Goal: Task Accomplishment & Management: Complete application form

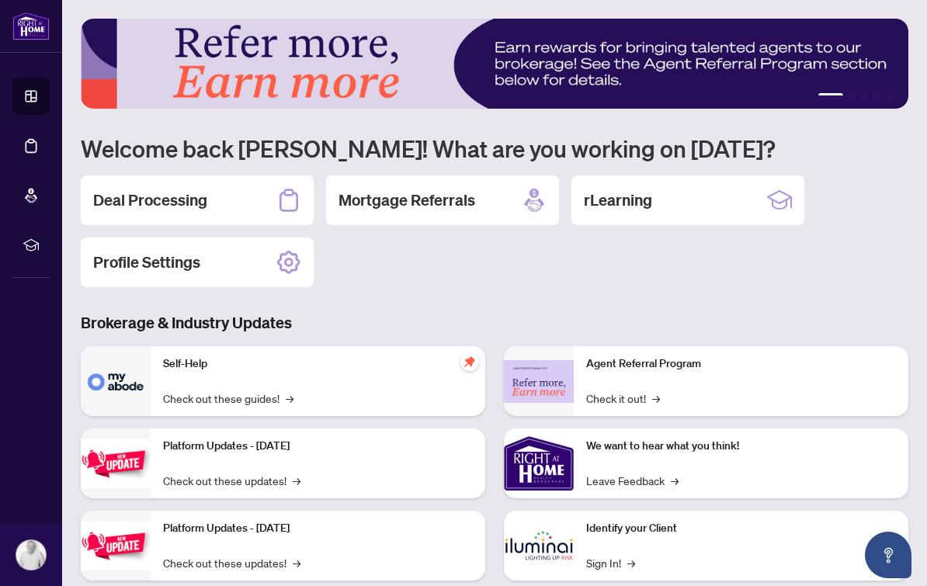
click at [217, 203] on div "Deal Processing" at bounding box center [197, 201] width 233 height 50
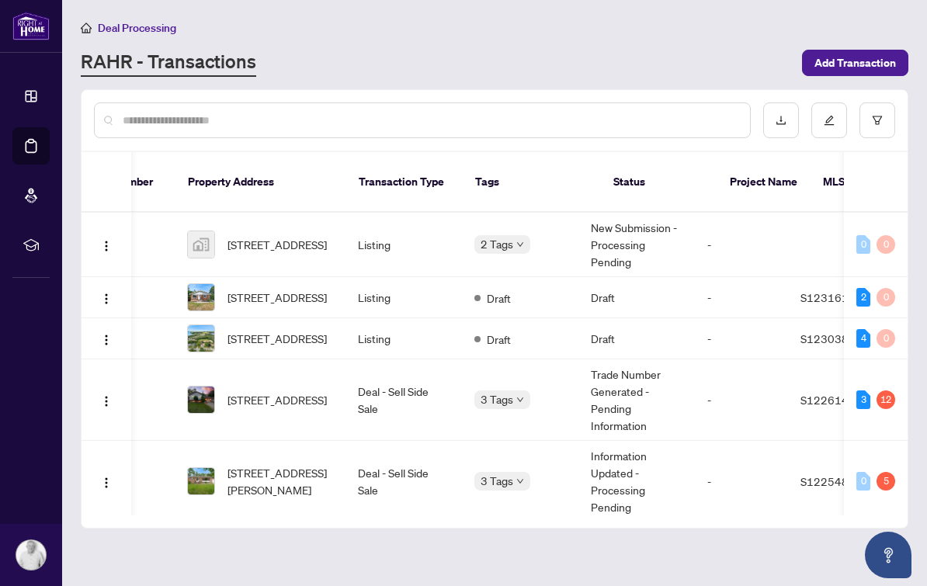
scroll to position [0, 68]
click at [503, 235] on span "2 Tags" at bounding box center [494, 244] width 33 height 18
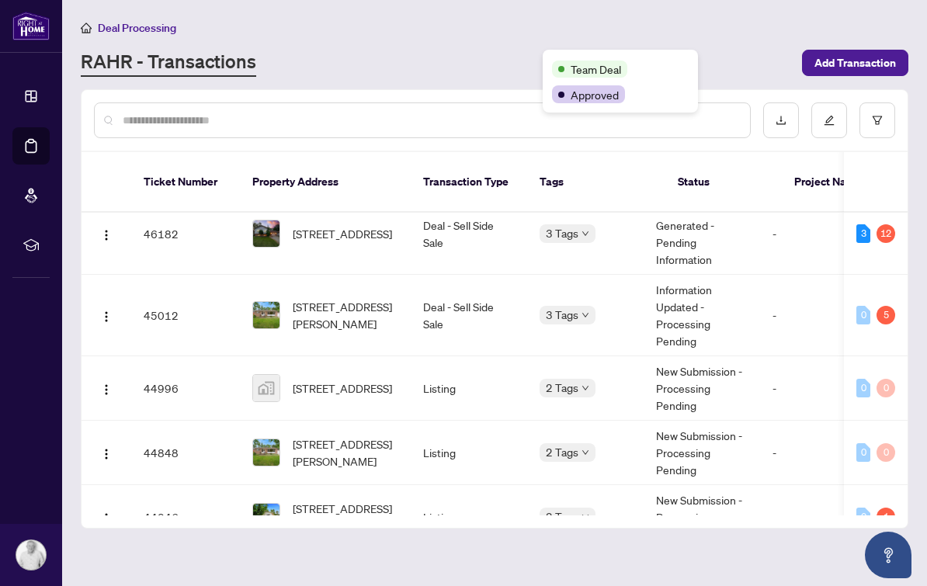
scroll to position [0, 0]
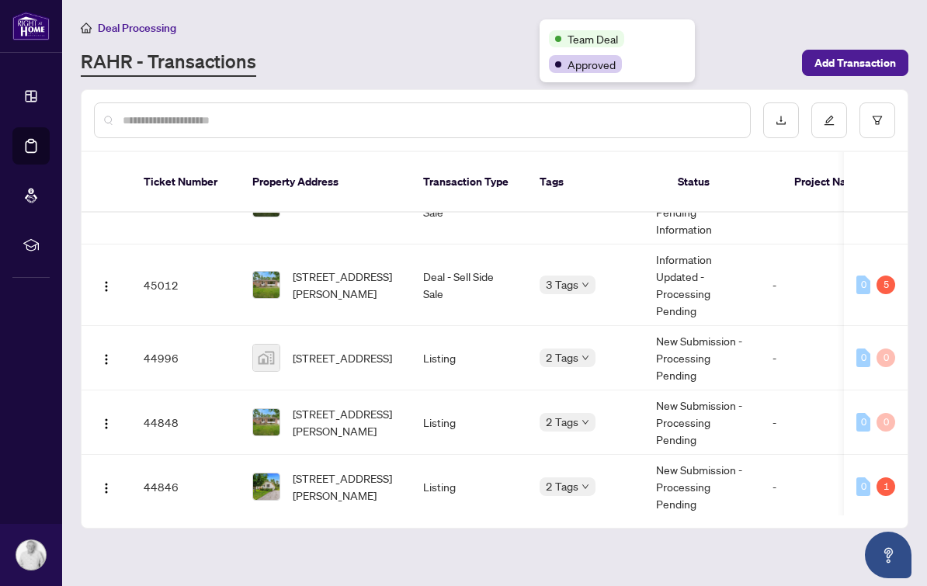
click at [107, 280] on img "button" at bounding box center [106, 286] width 12 height 12
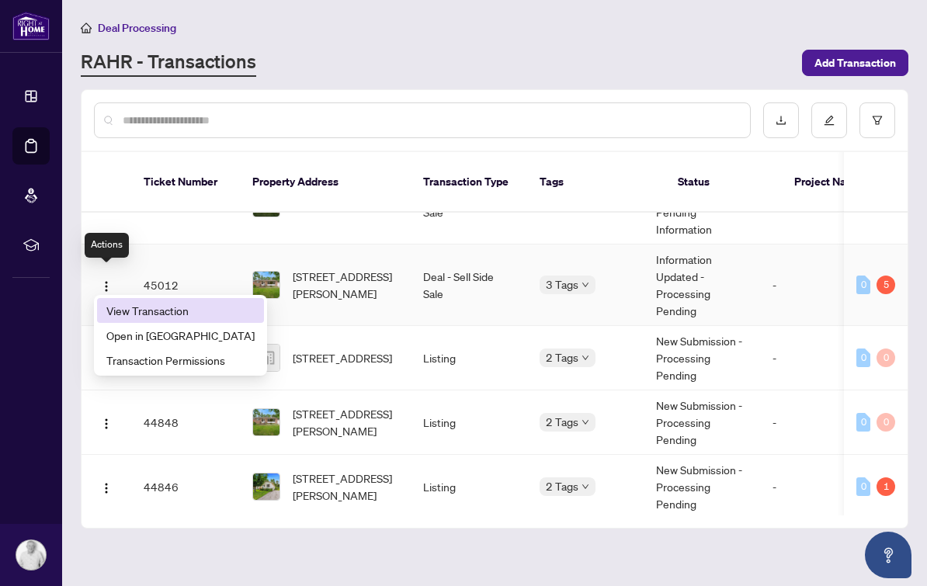
click at [198, 301] on li "View Transaction" at bounding box center [180, 310] width 167 height 25
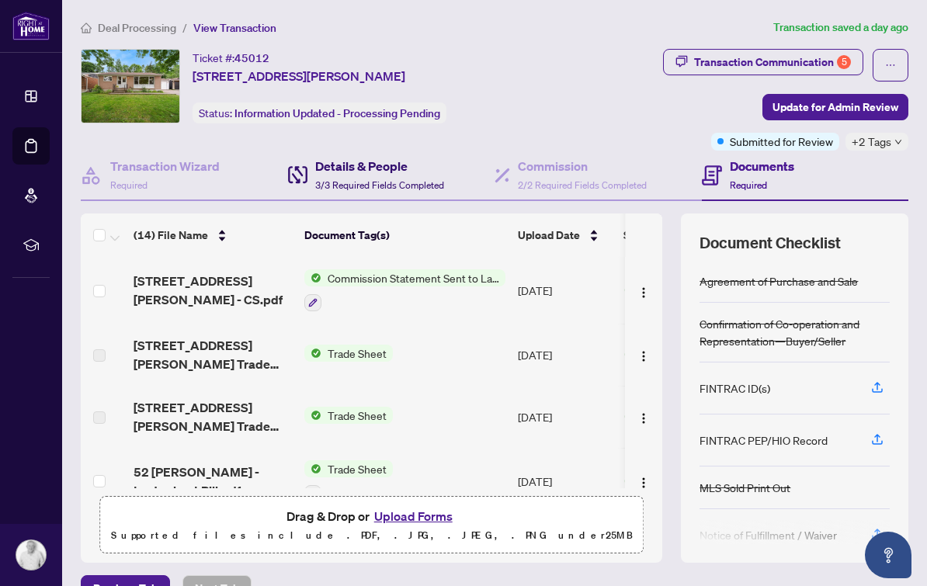
click at [392, 167] on h4 "Details & People" at bounding box center [379, 166] width 129 height 19
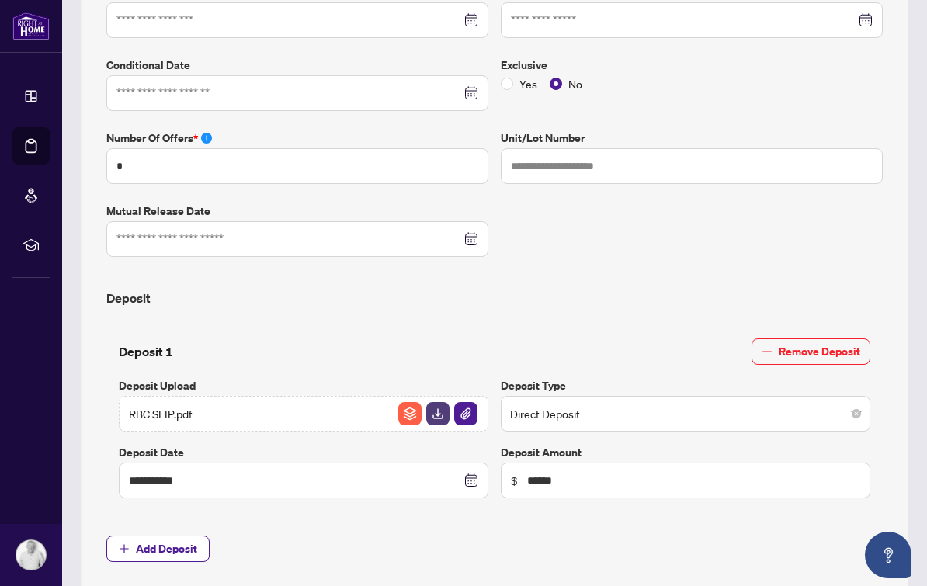
type input "**********"
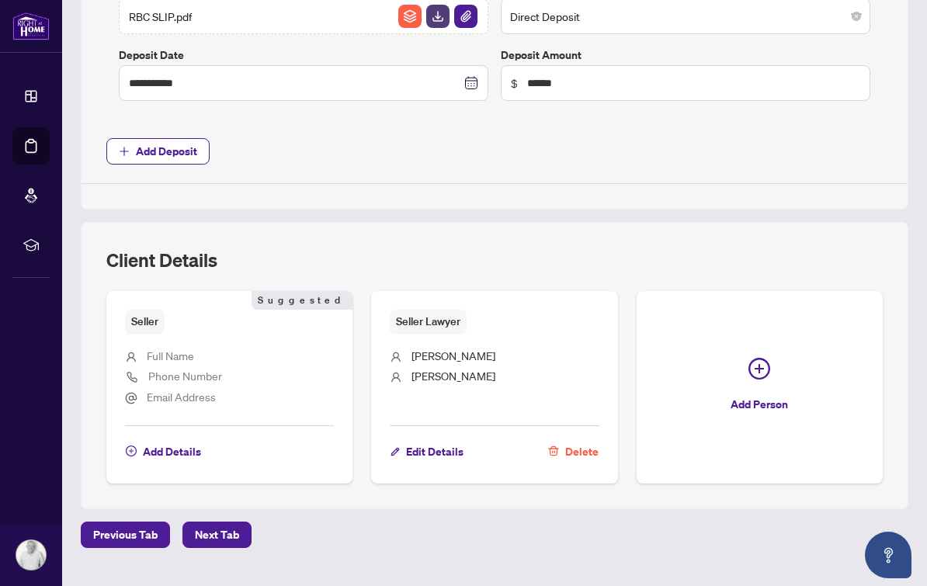
click at [759, 364] on icon "plus-circle" at bounding box center [759, 368] width 9 height 9
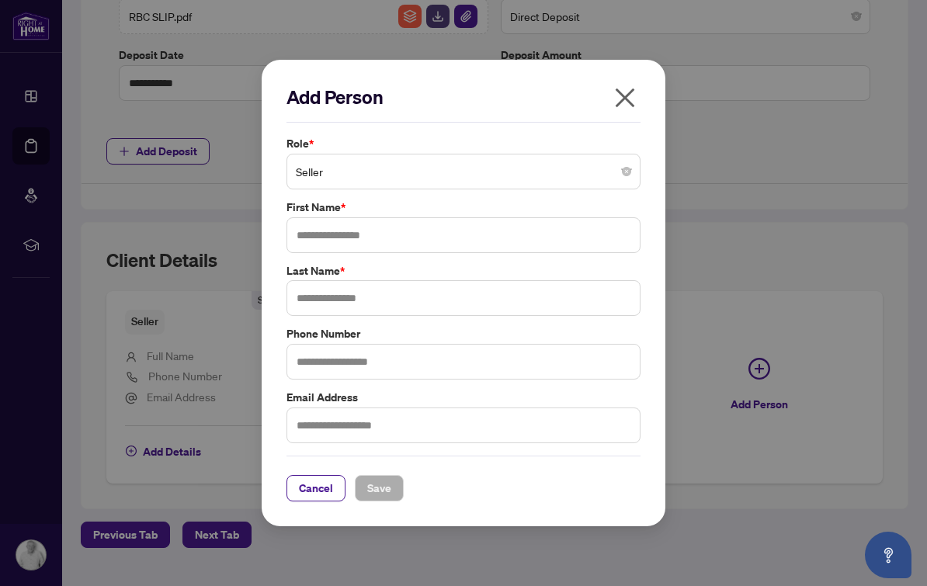
click at [552, 168] on span "Seller" at bounding box center [463, 172] width 335 height 30
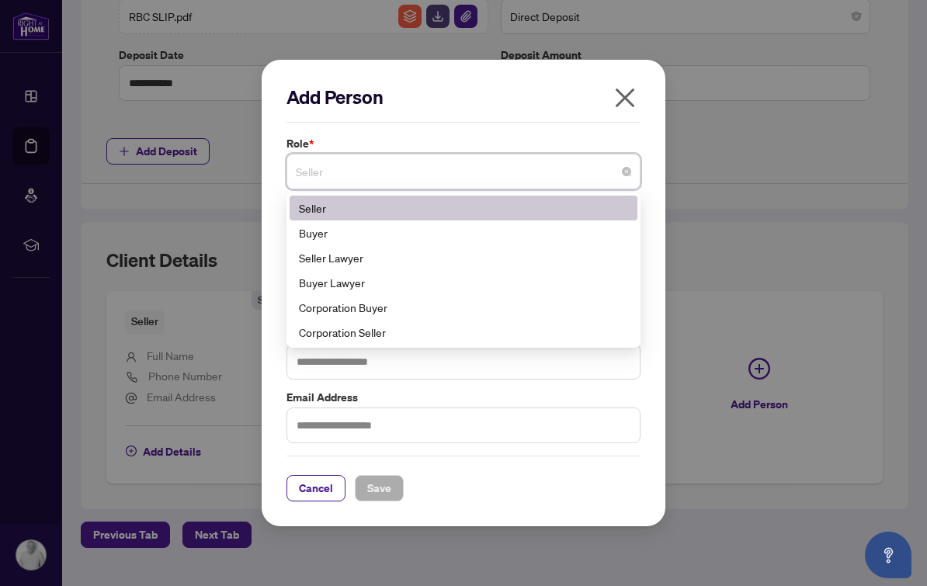
click at [380, 283] on div "Buyer Lawyer" at bounding box center [463, 282] width 329 height 17
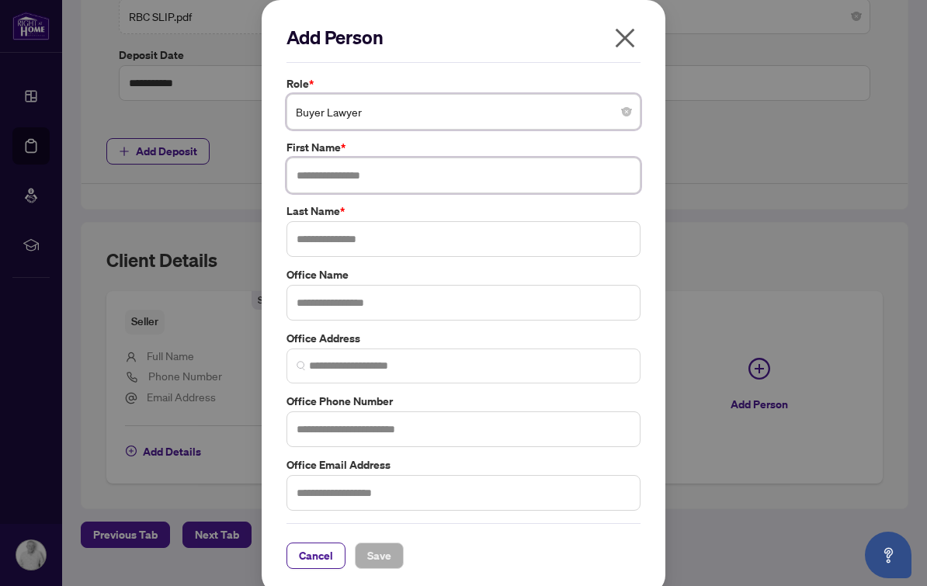
click at [499, 178] on input "text" at bounding box center [464, 176] width 354 height 36
click at [475, 168] on input "text" at bounding box center [464, 176] width 354 height 36
click at [474, 167] on input "text" at bounding box center [464, 176] width 354 height 36
click at [848, 276] on div "Add Person Role * Buyer Lawyer 5 6 11 Seller Buyer Seller Lawyer Buyer Lawyer C…" at bounding box center [463, 293] width 927 height 586
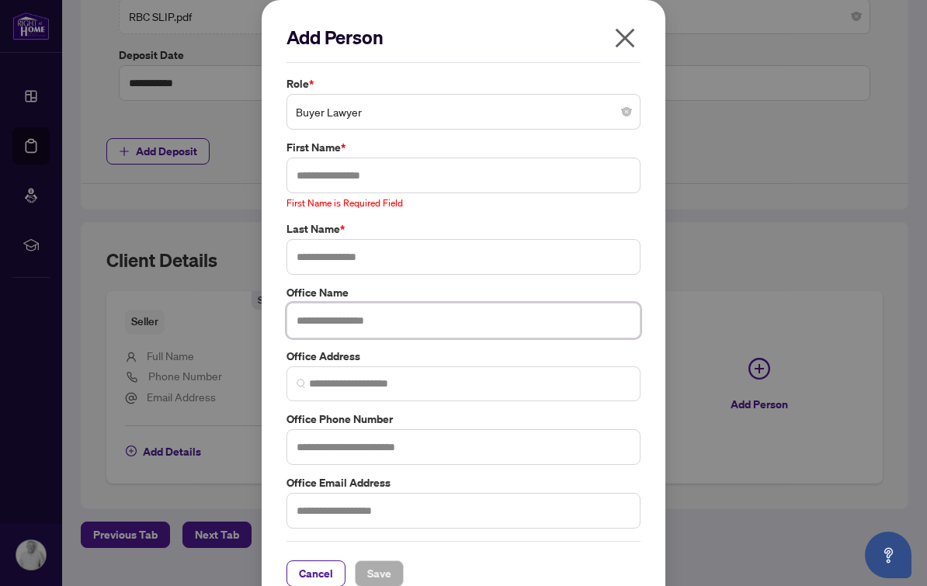
click at [511, 325] on input "text" at bounding box center [464, 321] width 354 height 36
click at [499, 162] on input "text" at bounding box center [464, 176] width 354 height 36
click at [523, 176] on input "text" at bounding box center [464, 176] width 354 height 36
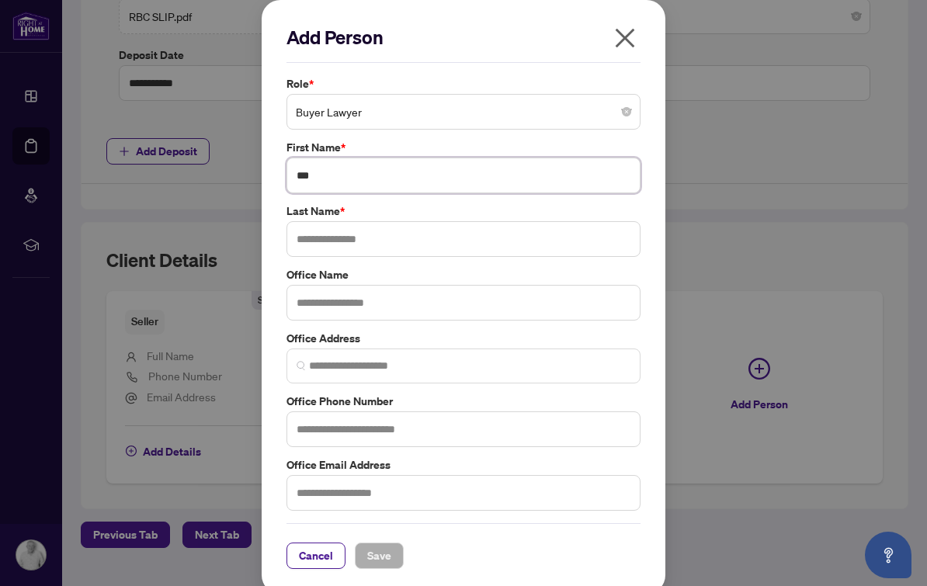
type input "***"
click at [318, 230] on input "text" at bounding box center [464, 239] width 354 height 36
click at [622, 291] on input "text" at bounding box center [464, 303] width 354 height 36
click at [631, 238] on input "*******" at bounding box center [464, 239] width 354 height 36
click at [547, 27] on h2 "Add Person" at bounding box center [464, 37] width 354 height 25
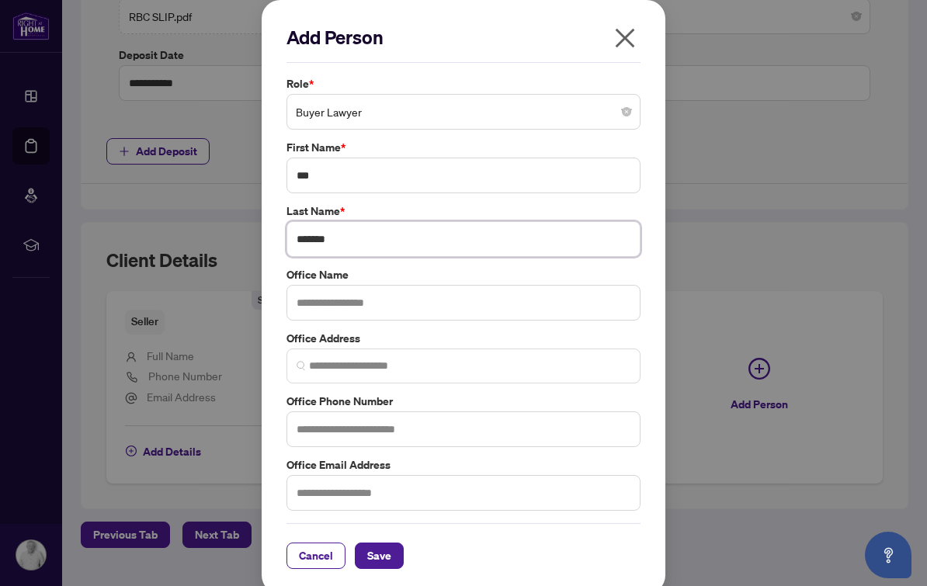
click at [482, 244] on input "*******" at bounding box center [464, 239] width 354 height 36
type input "********"
click at [635, 203] on label "Last Name *" at bounding box center [464, 211] width 354 height 17
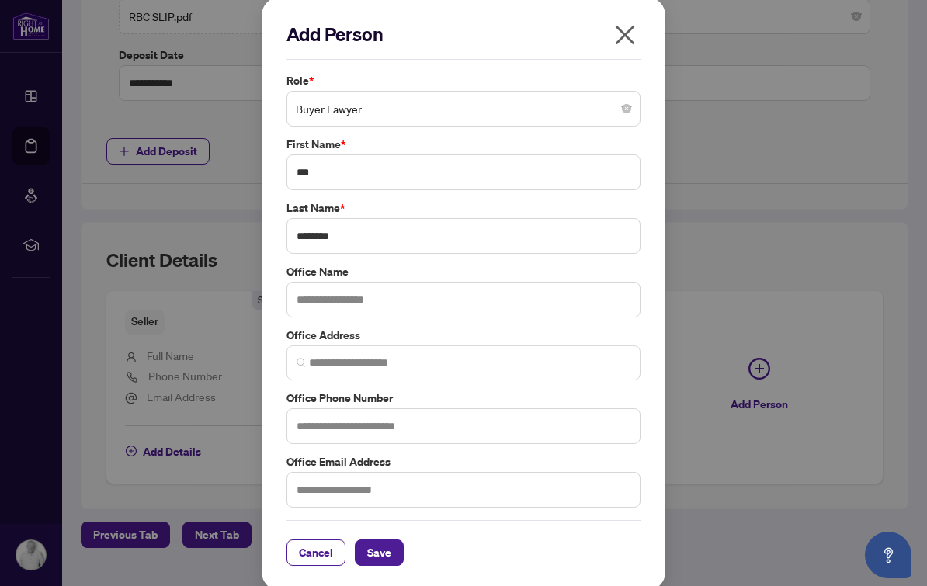
click at [380, 541] on span "Save" at bounding box center [379, 553] width 24 height 25
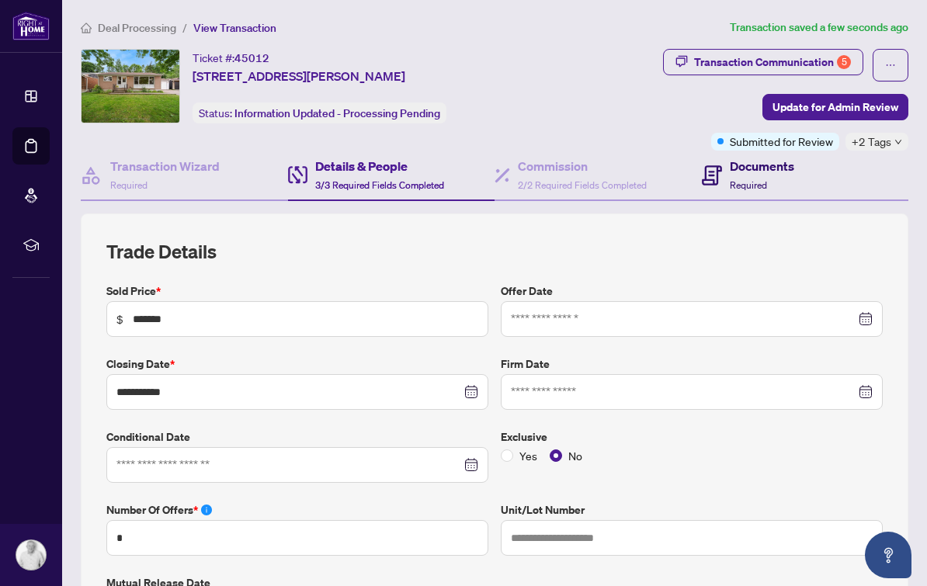
click at [749, 175] on div "Documents Required" at bounding box center [762, 175] width 64 height 37
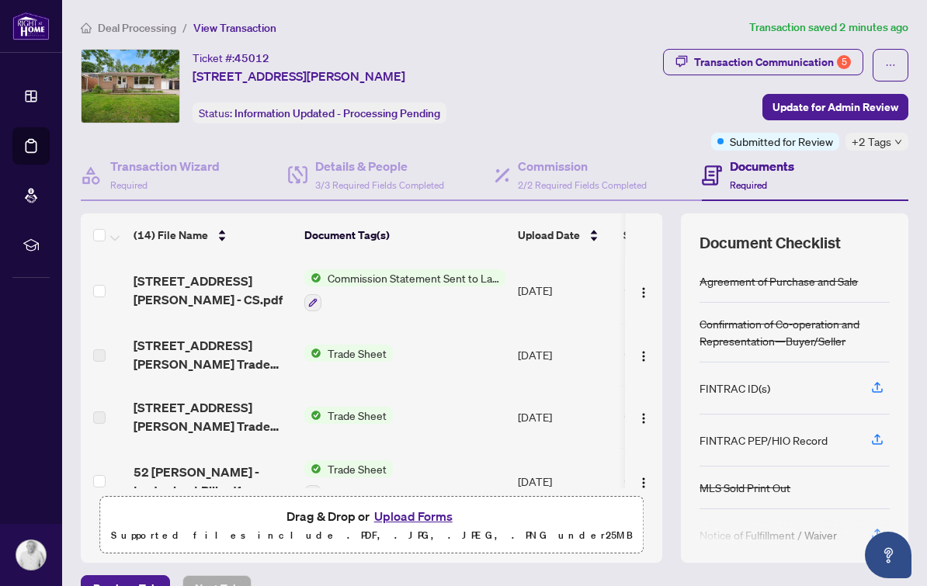
click at [412, 516] on button "Upload Forms" at bounding box center [414, 516] width 88 height 20
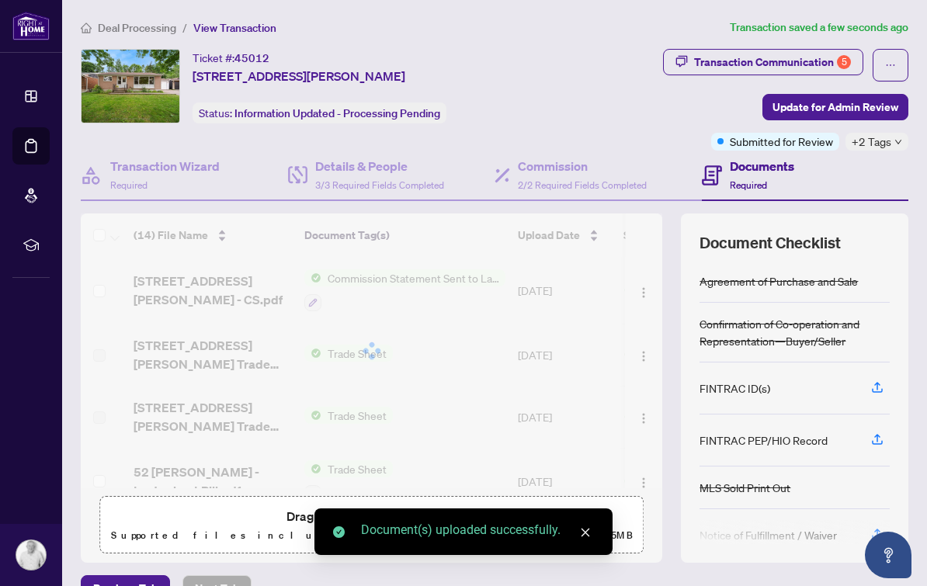
click at [824, 58] on div "Transaction Communication 5" at bounding box center [772, 62] width 157 height 25
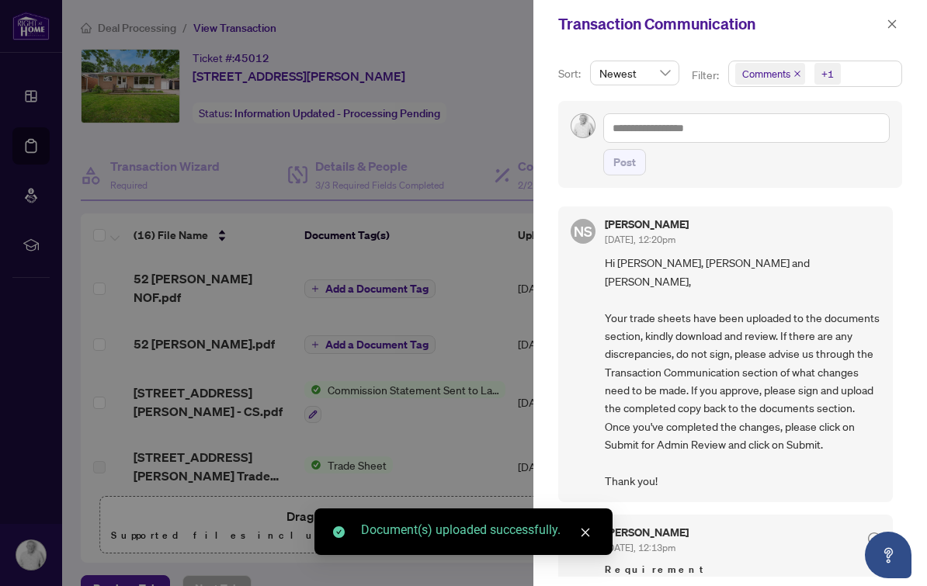
click at [801, 71] on icon "close" at bounding box center [798, 74] width 8 height 8
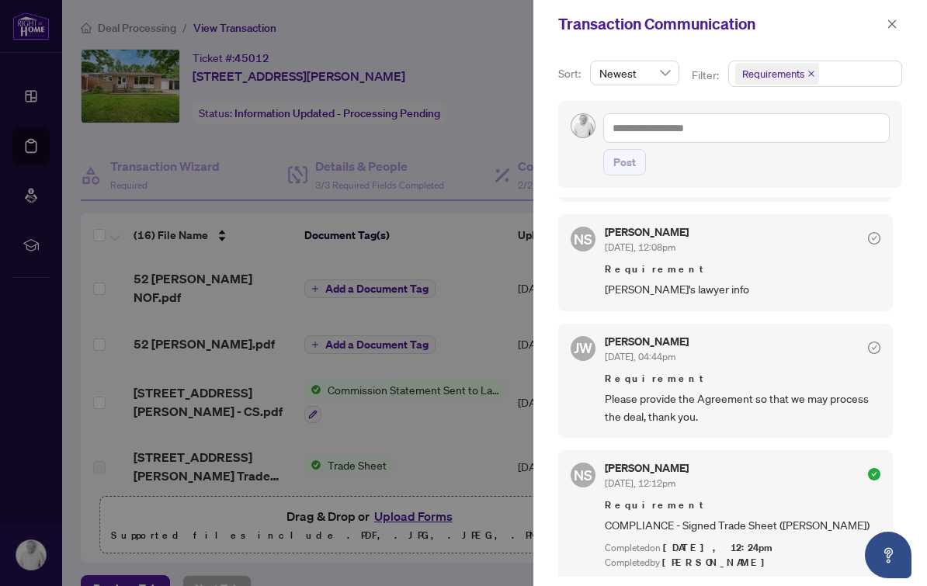
scroll to position [349, 0]
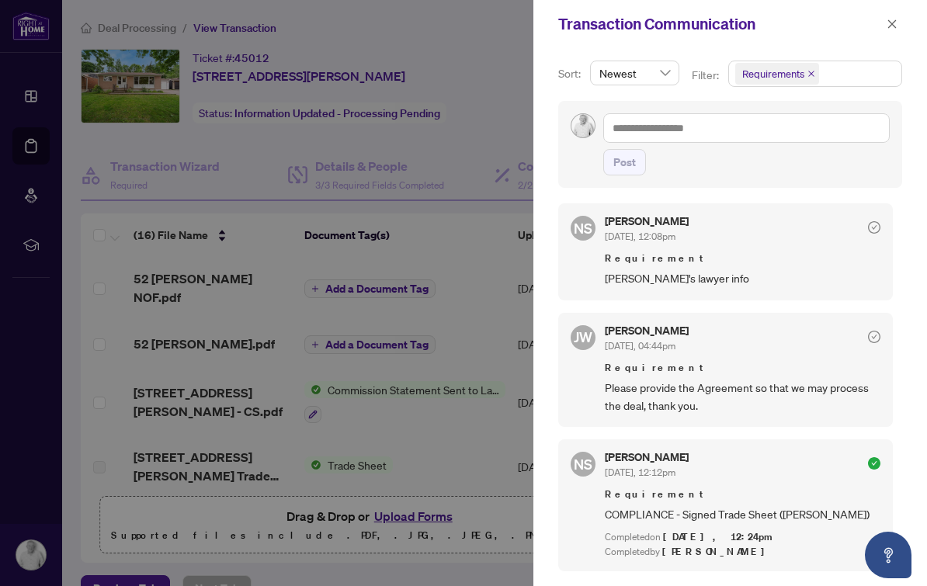
click at [888, 26] on icon "close" at bounding box center [892, 24] width 11 height 11
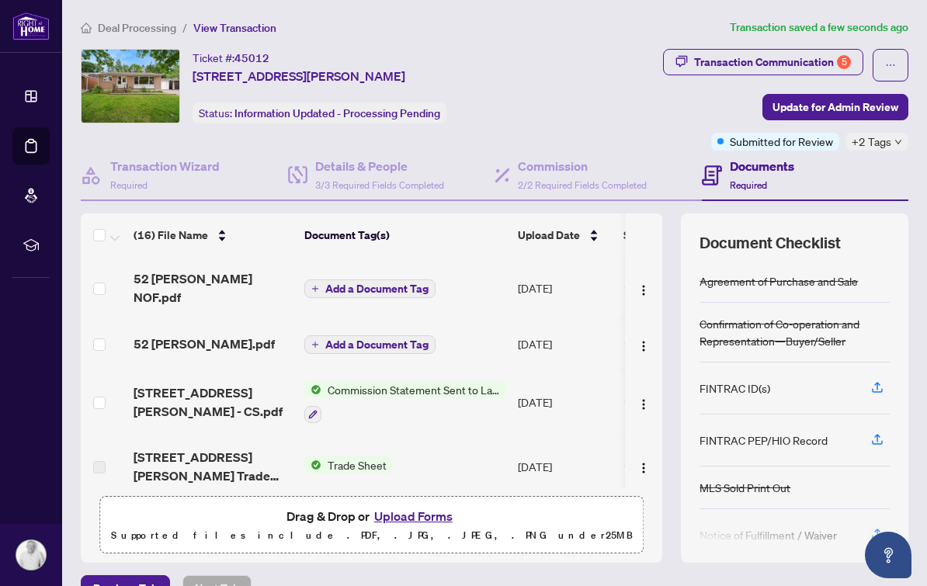
click at [415, 339] on span "Add a Document Tag" at bounding box center [376, 344] width 103 height 11
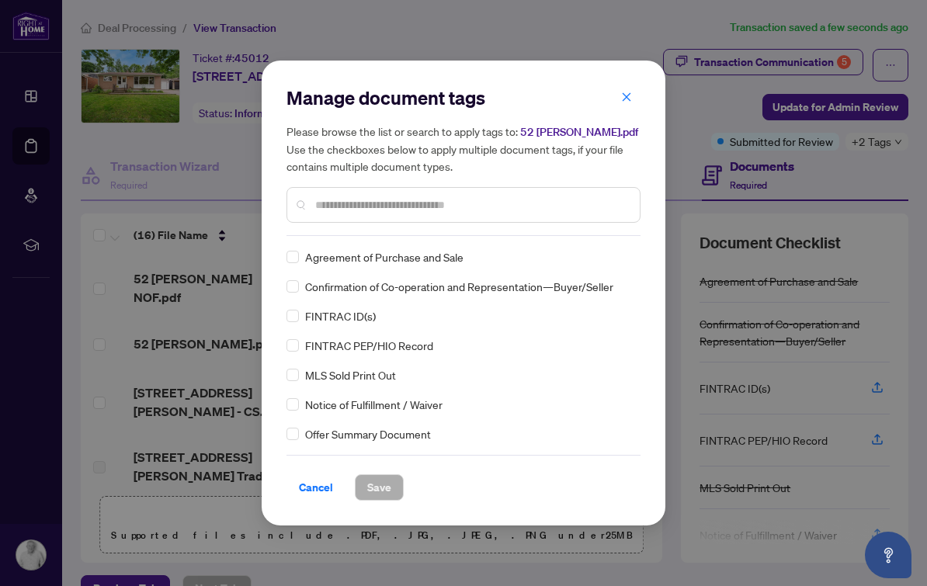
click at [516, 236] on div "Manage document tags Please browse the list or search to apply tags to: 52 [PER…" at bounding box center [464, 160] width 354 height 151
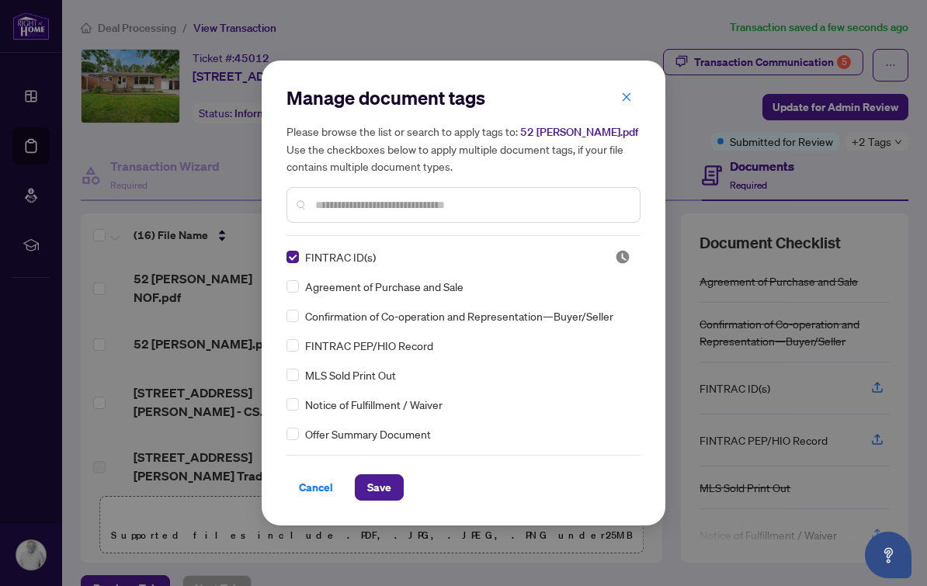
click at [389, 492] on span "Save" at bounding box center [379, 487] width 24 height 25
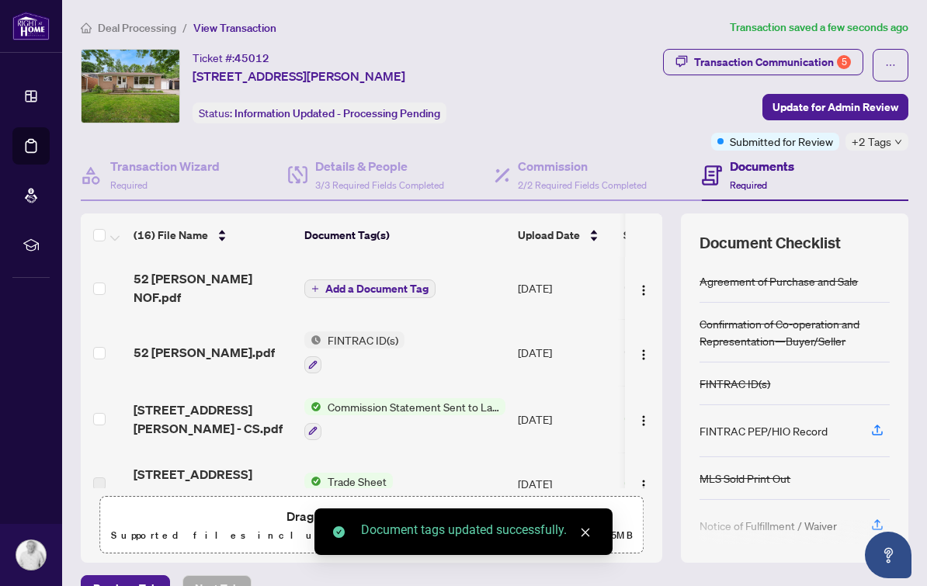
click at [390, 283] on span "Add a Document Tag" at bounding box center [376, 288] width 103 height 11
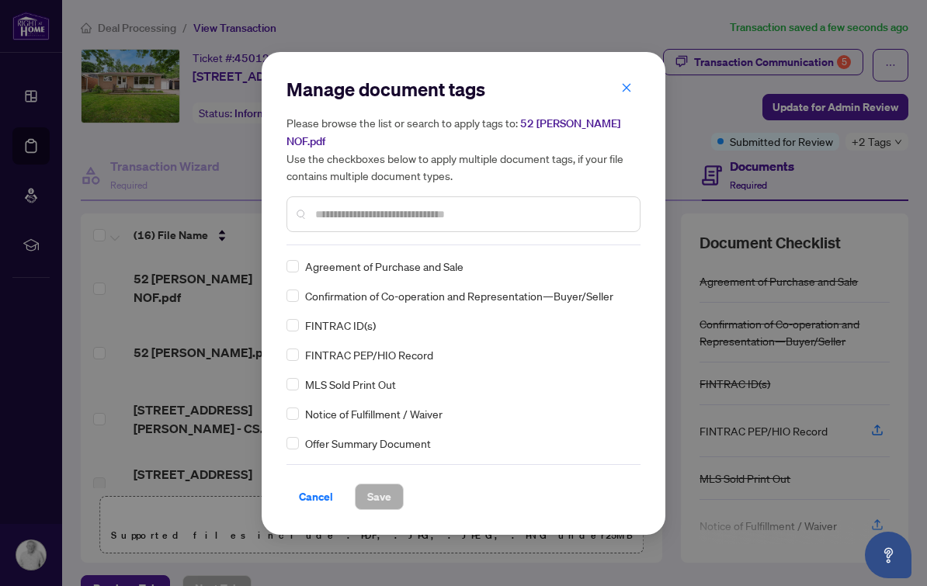
click at [533, 235] on div "Manage document tags Please browse the list or search to apply tags to: 52 [PER…" at bounding box center [464, 161] width 354 height 169
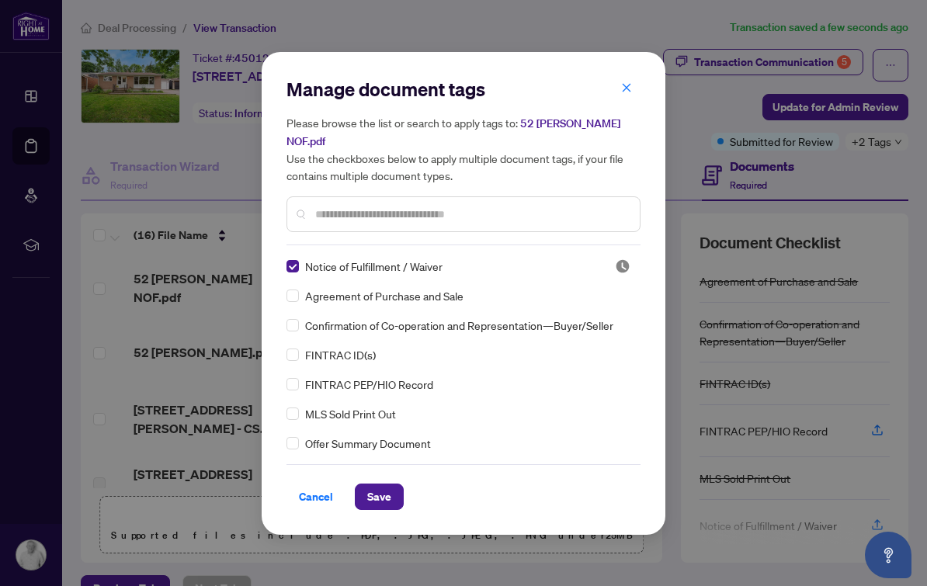
click at [374, 492] on span "Save" at bounding box center [379, 497] width 24 height 25
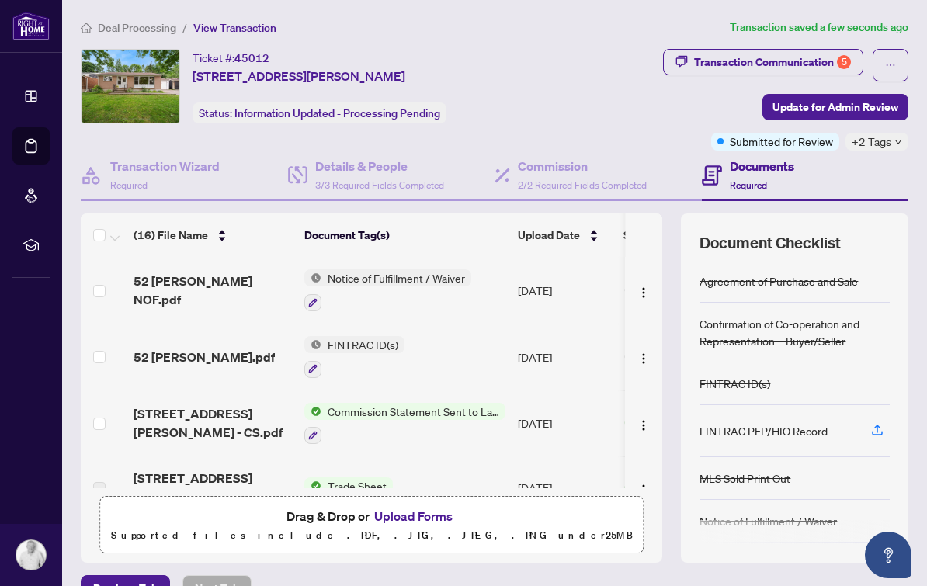
scroll to position [0, 0]
click at [386, 179] on span "3/3 Required Fields Completed" at bounding box center [379, 185] width 129 height 12
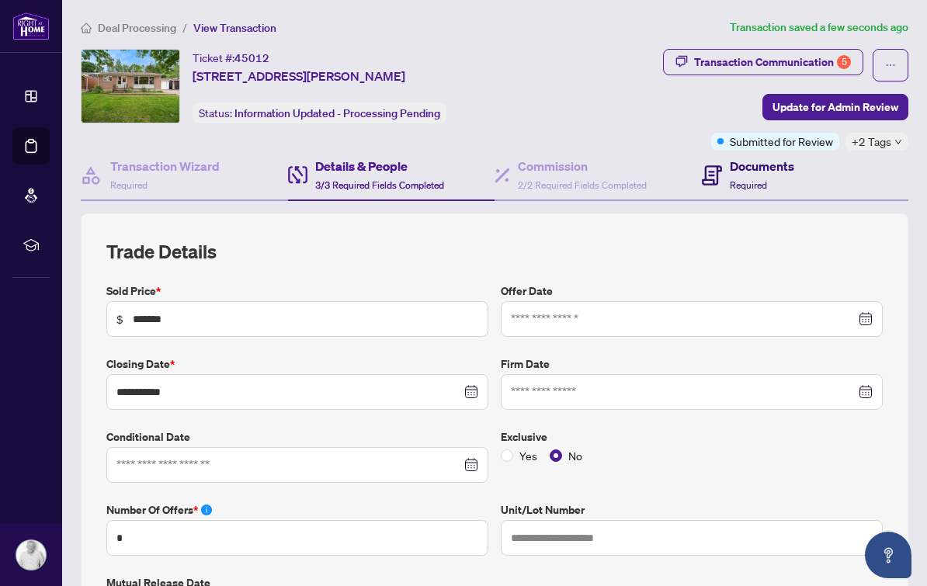
click at [764, 169] on h4 "Documents" at bounding box center [762, 166] width 64 height 19
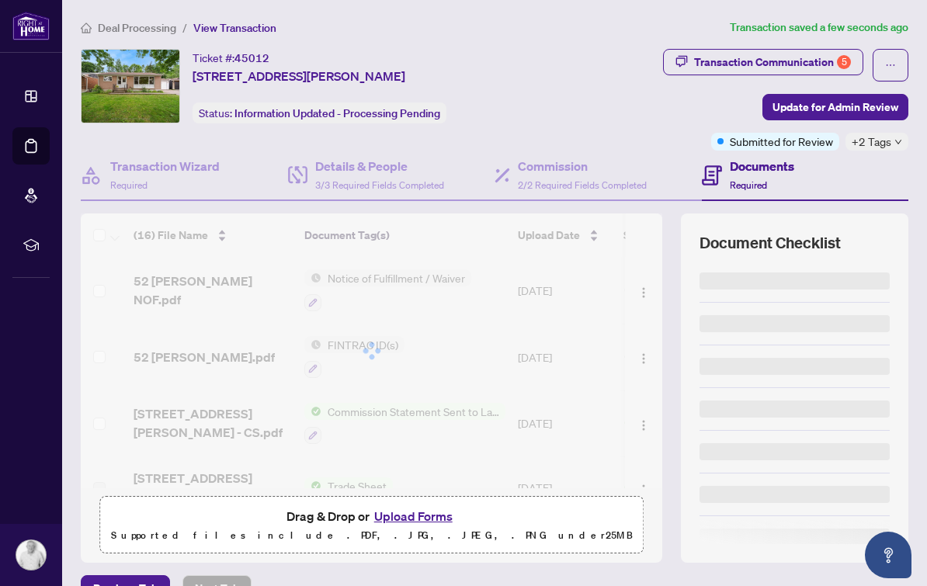
click at [763, 179] on span "Required" at bounding box center [748, 185] width 37 height 12
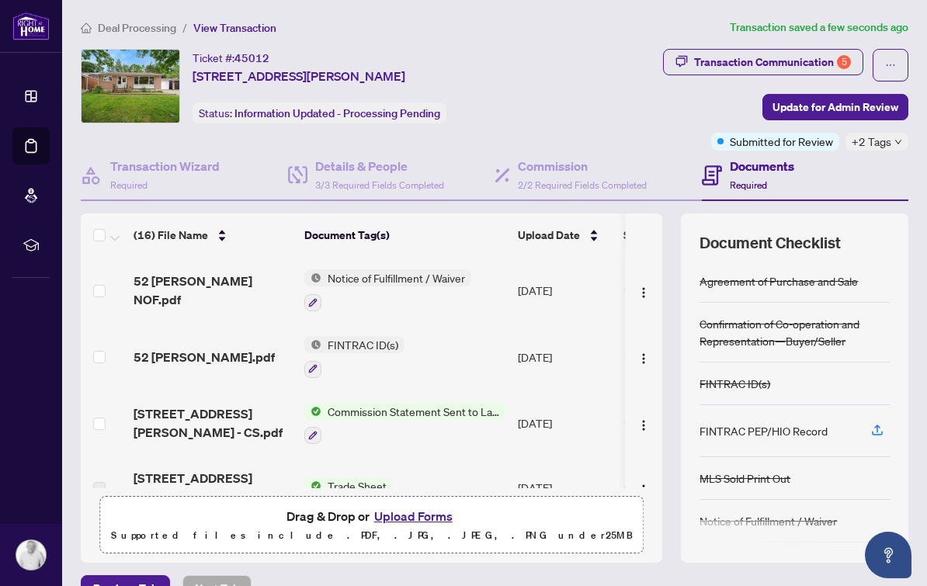
click at [892, 109] on span "Update for Admin Review" at bounding box center [836, 107] width 126 height 25
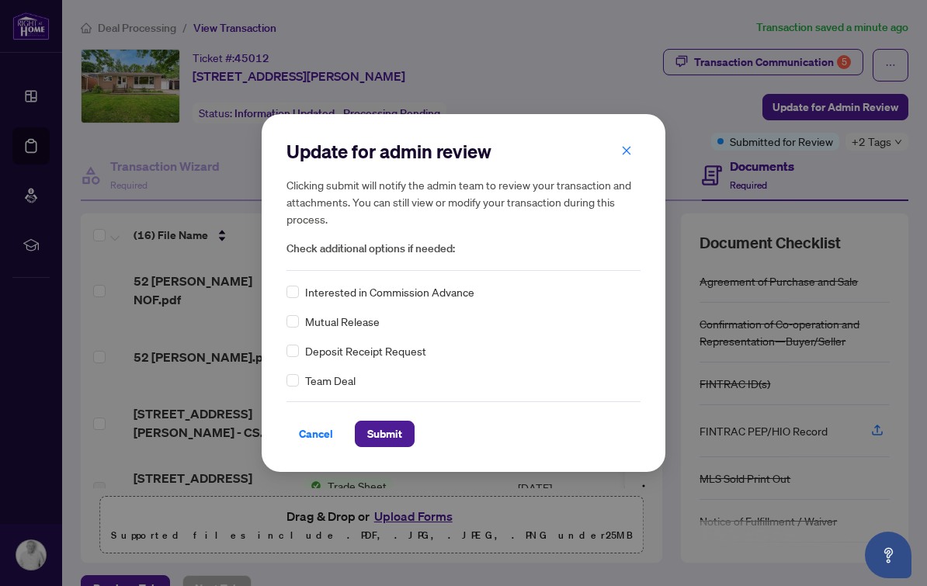
click at [403, 436] on button "Submit" at bounding box center [385, 434] width 60 height 26
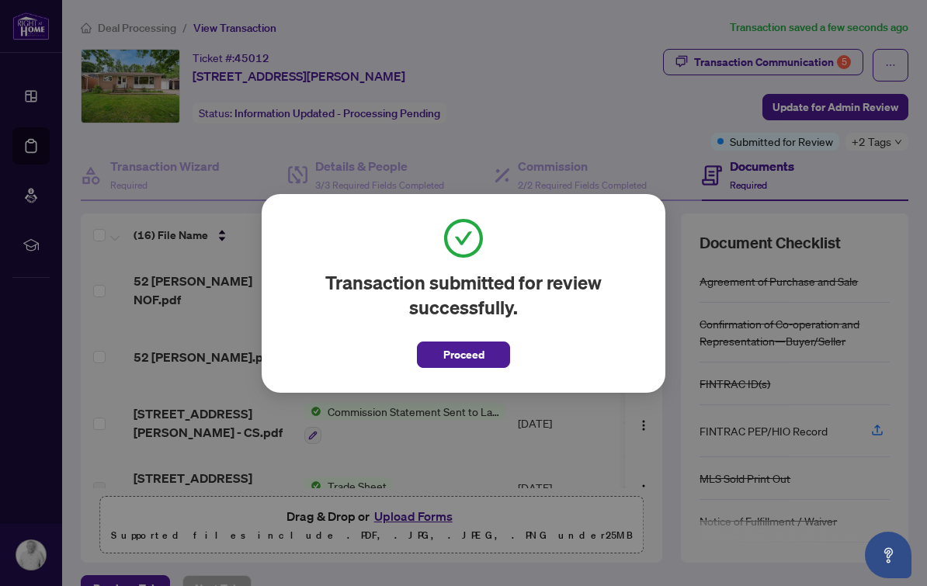
click at [464, 367] on span "Proceed" at bounding box center [463, 354] width 41 height 25
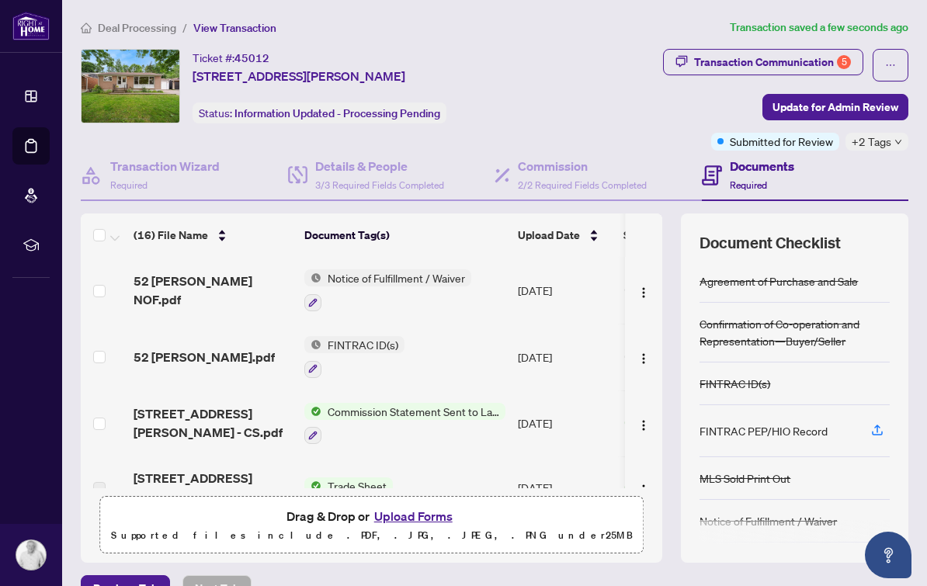
click at [892, 144] on span "+2 Tags" at bounding box center [872, 142] width 40 height 18
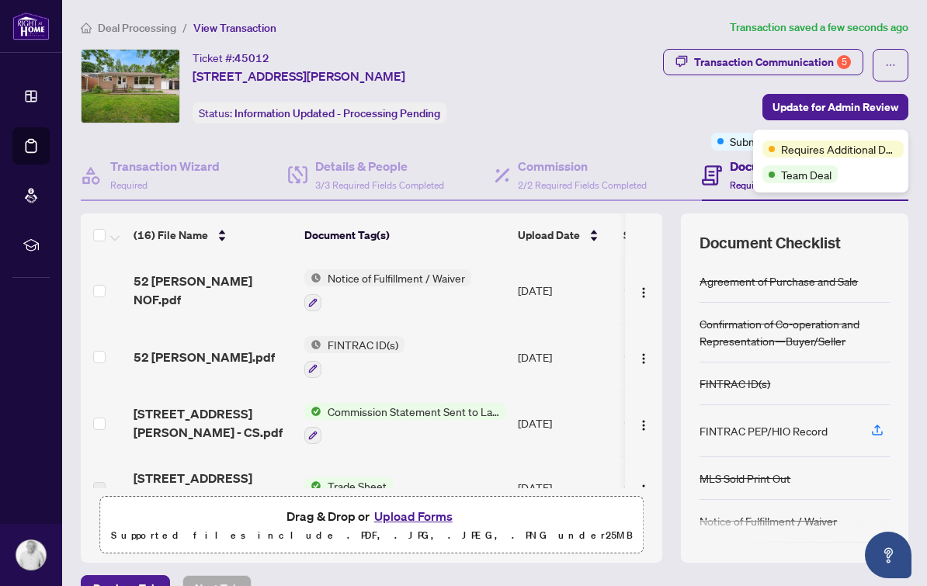
click at [906, 151] on div "Requires Additional Docs Team Deal" at bounding box center [830, 161] width 155 height 63
click at [135, 32] on span "Deal Processing" at bounding box center [137, 28] width 78 height 14
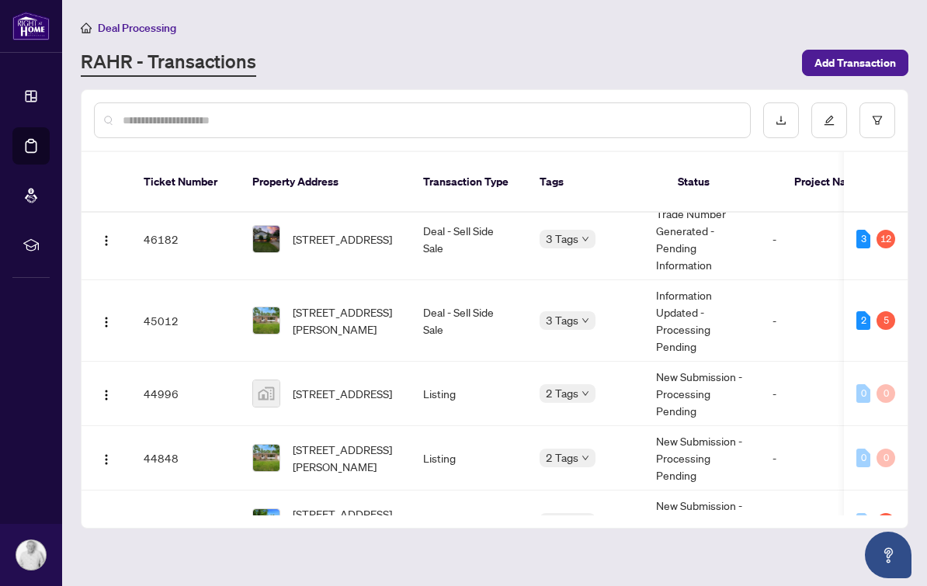
scroll to position [162, 0]
